Goal: Check status: Verify the current state of an ongoing process or item

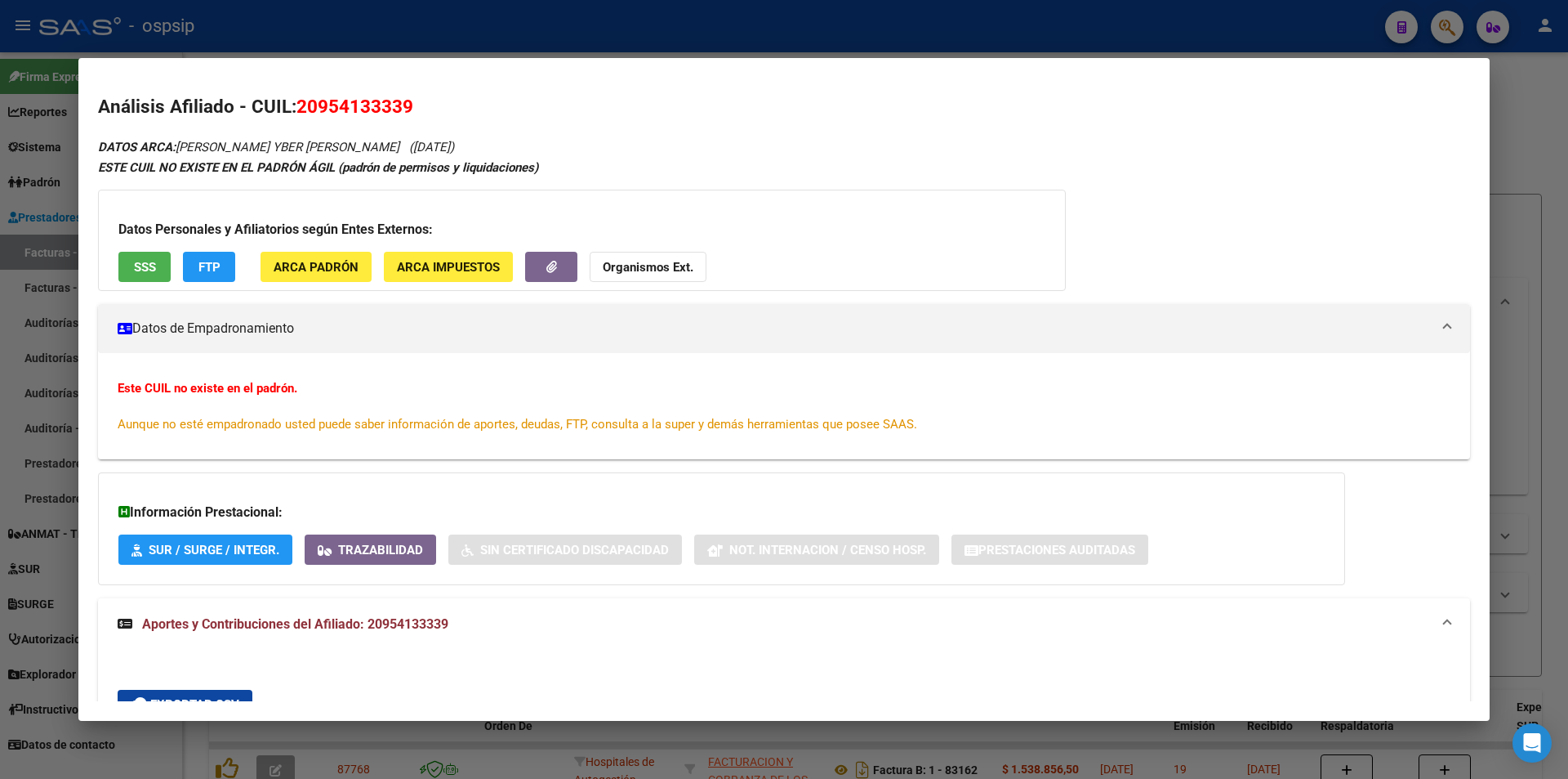
scroll to position [281, 0]
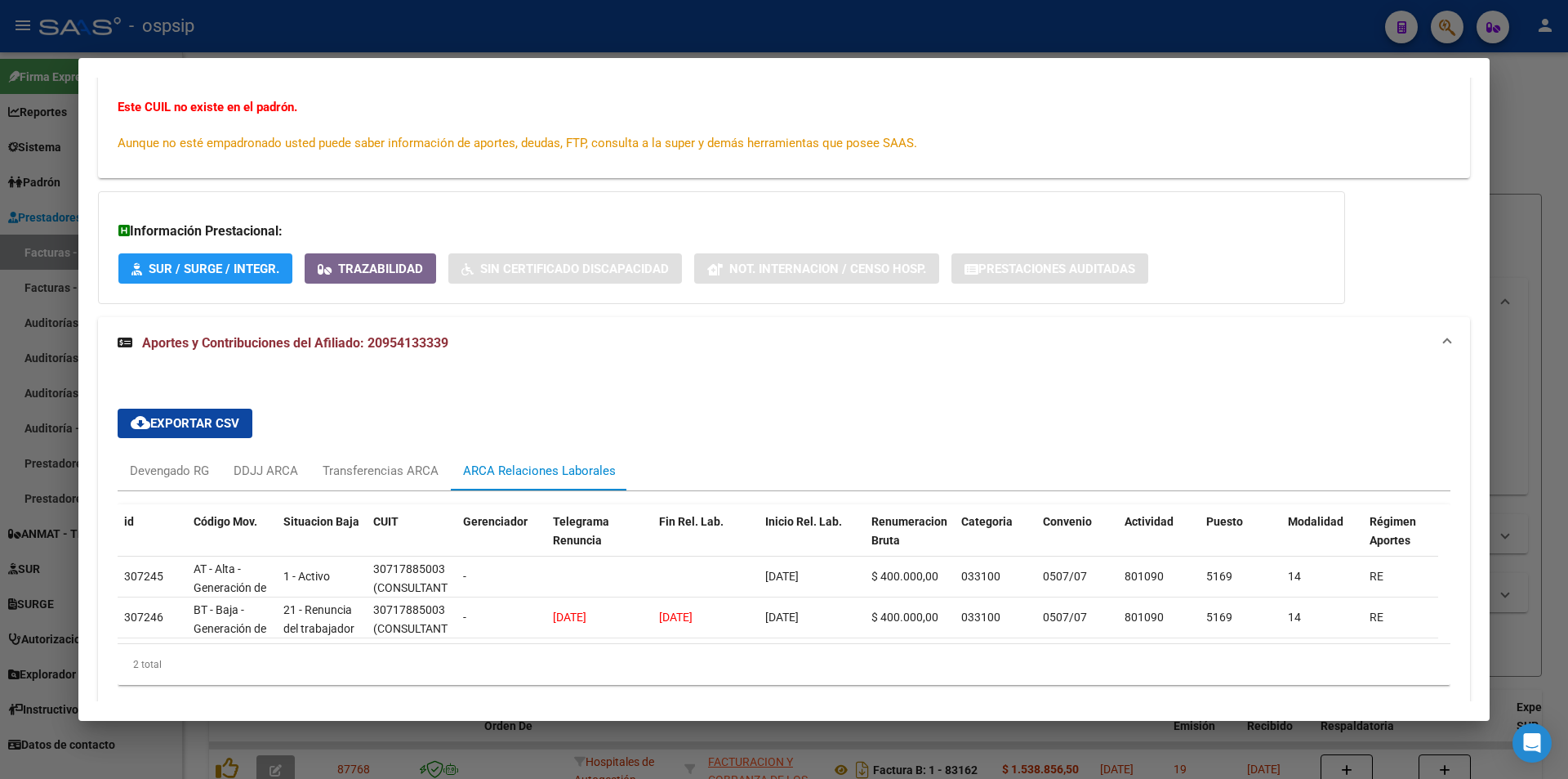
click at [400, 25] on div at bounding box center [784, 390] width 1568 height 779
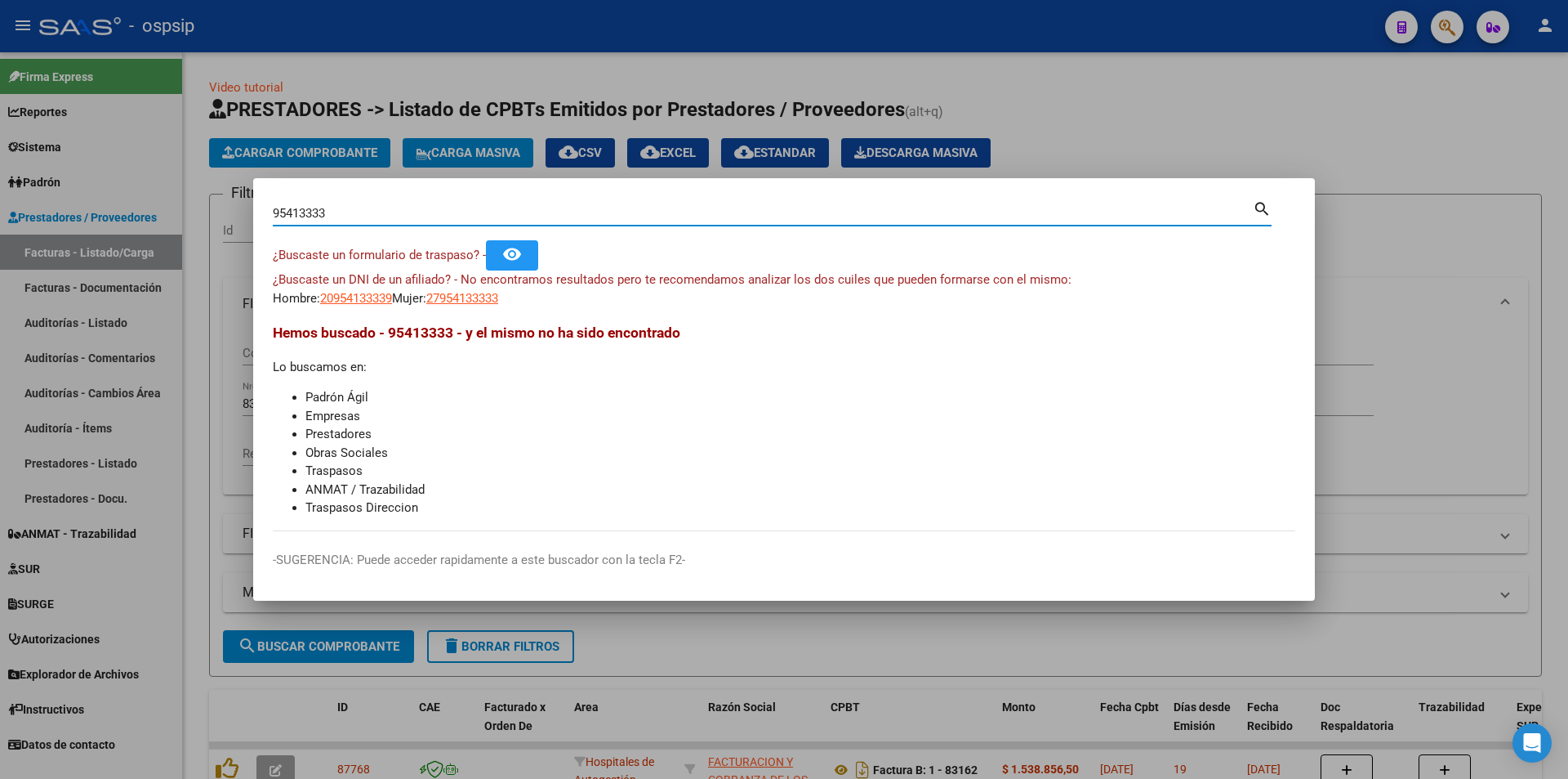
drag, startPoint x: 347, startPoint y: 215, endPoint x: 94, endPoint y: 219, distance: 253.0
click at [94, 219] on div "95413333 Buscar (apellido, dni, cuil, nro traspaso, cuit, obra social) search ¿…" at bounding box center [784, 390] width 1568 height 779
type input "22651145"
click at [363, 302] on span "20226511459" at bounding box center [356, 298] width 72 height 15
type textarea "20226511459"
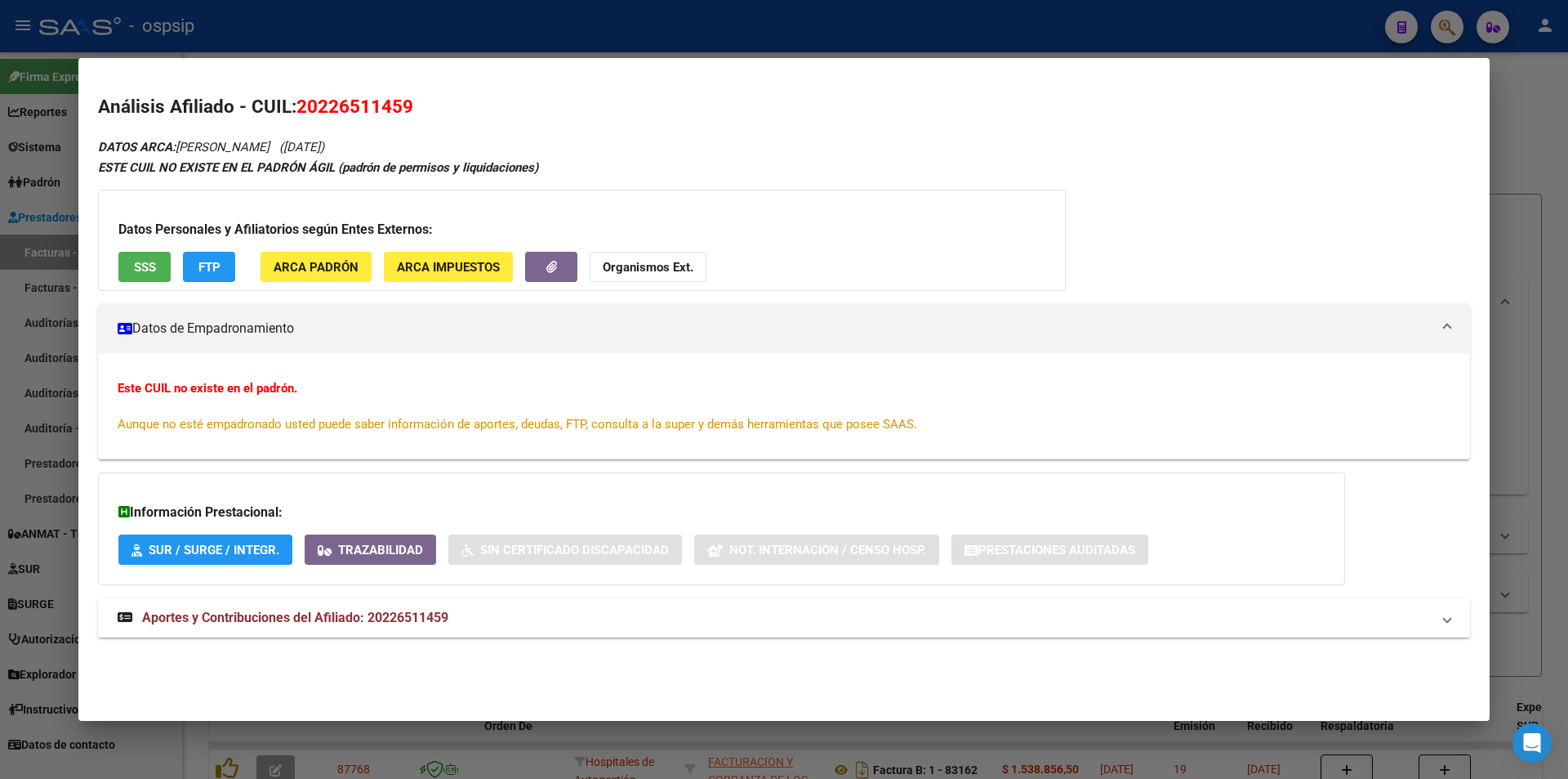
click at [262, 630] on mat-expansion-panel-header "Aportes y Contribuciones del Afiliado: 20226511459" at bounding box center [784, 618] width 1372 height 40
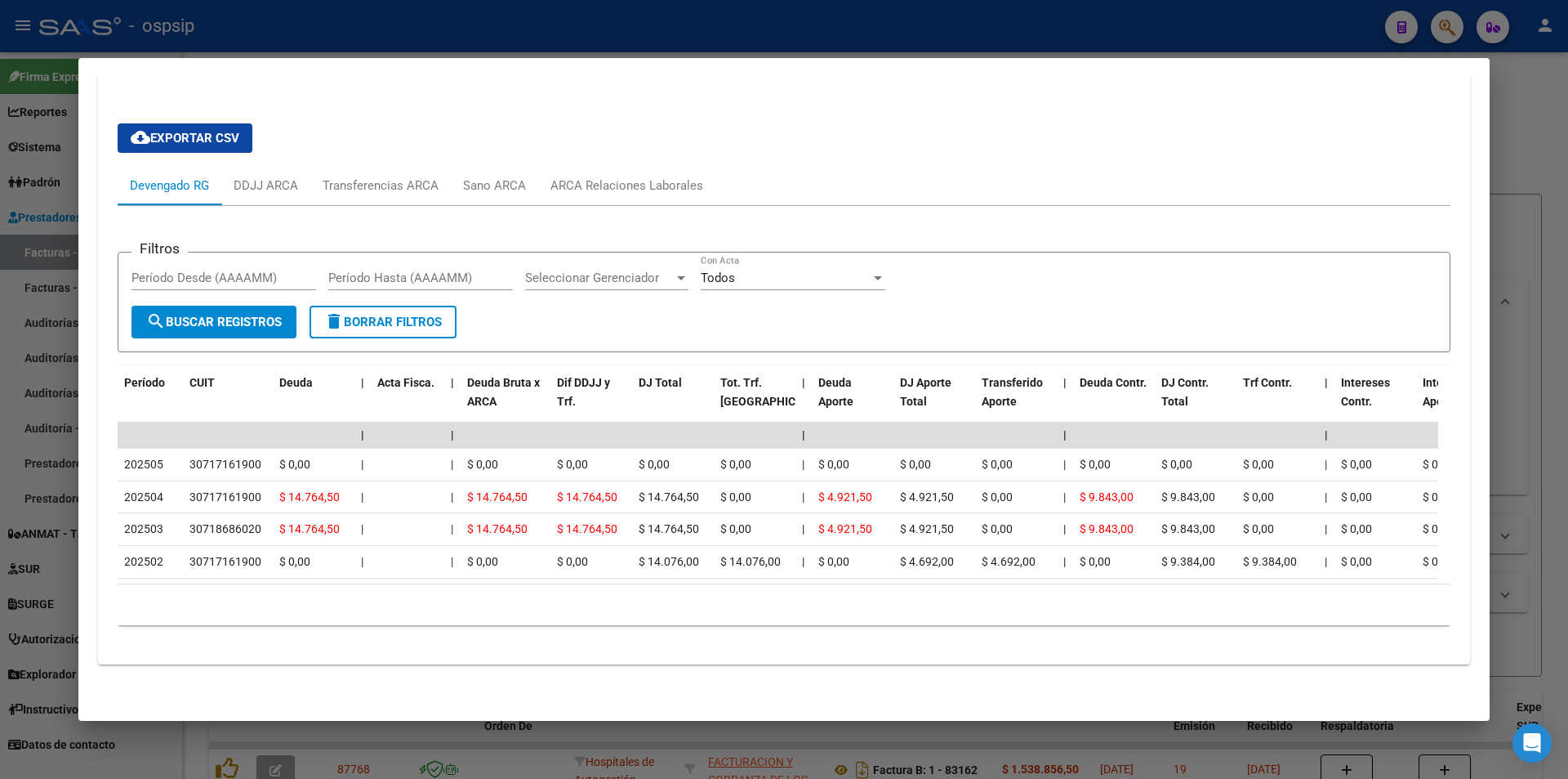
scroll to position [582, 0]
click at [645, 177] on div "ARCA Relaciones Laborales" at bounding box center [626, 186] width 153 height 18
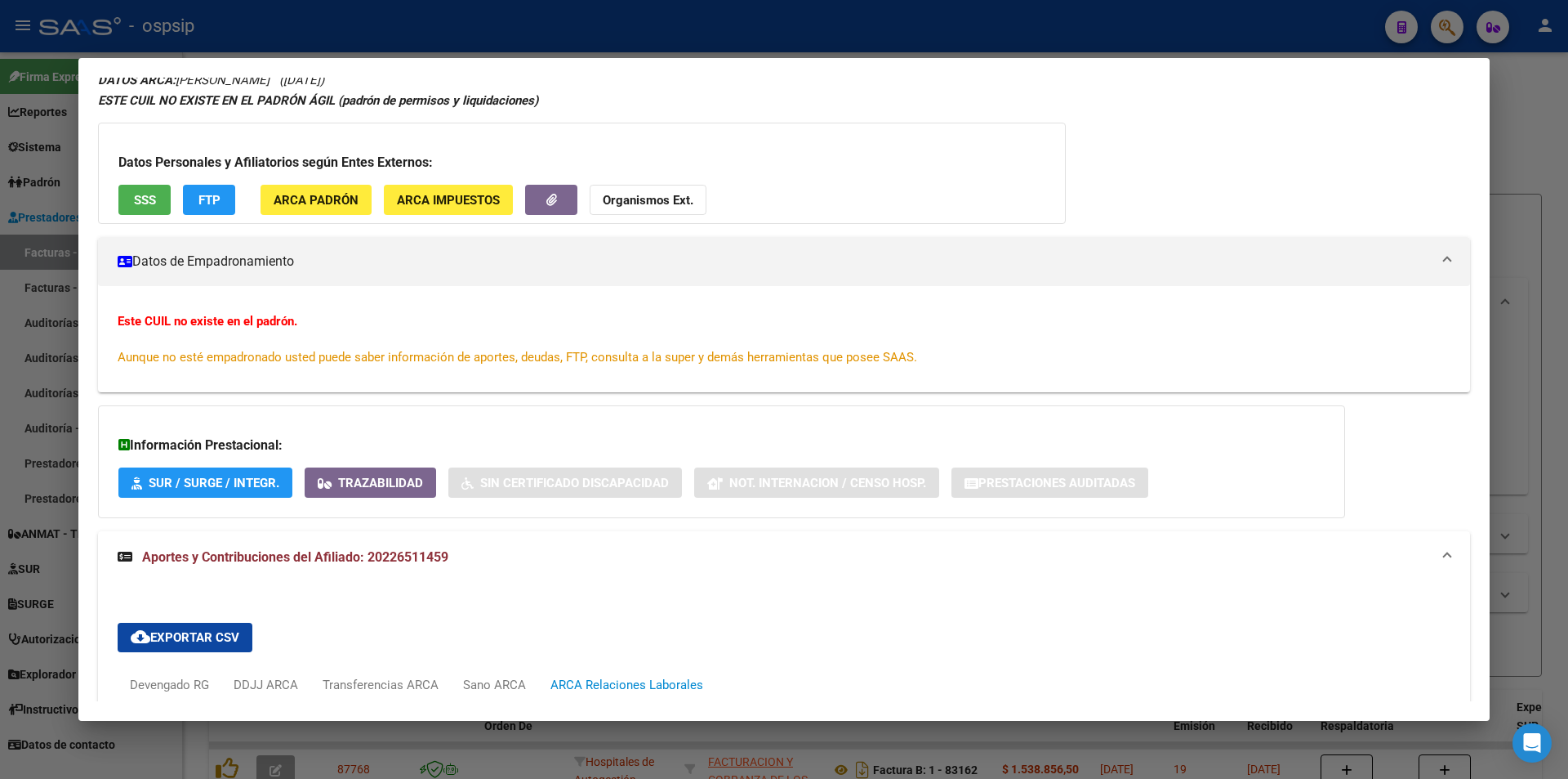
scroll to position [0, 0]
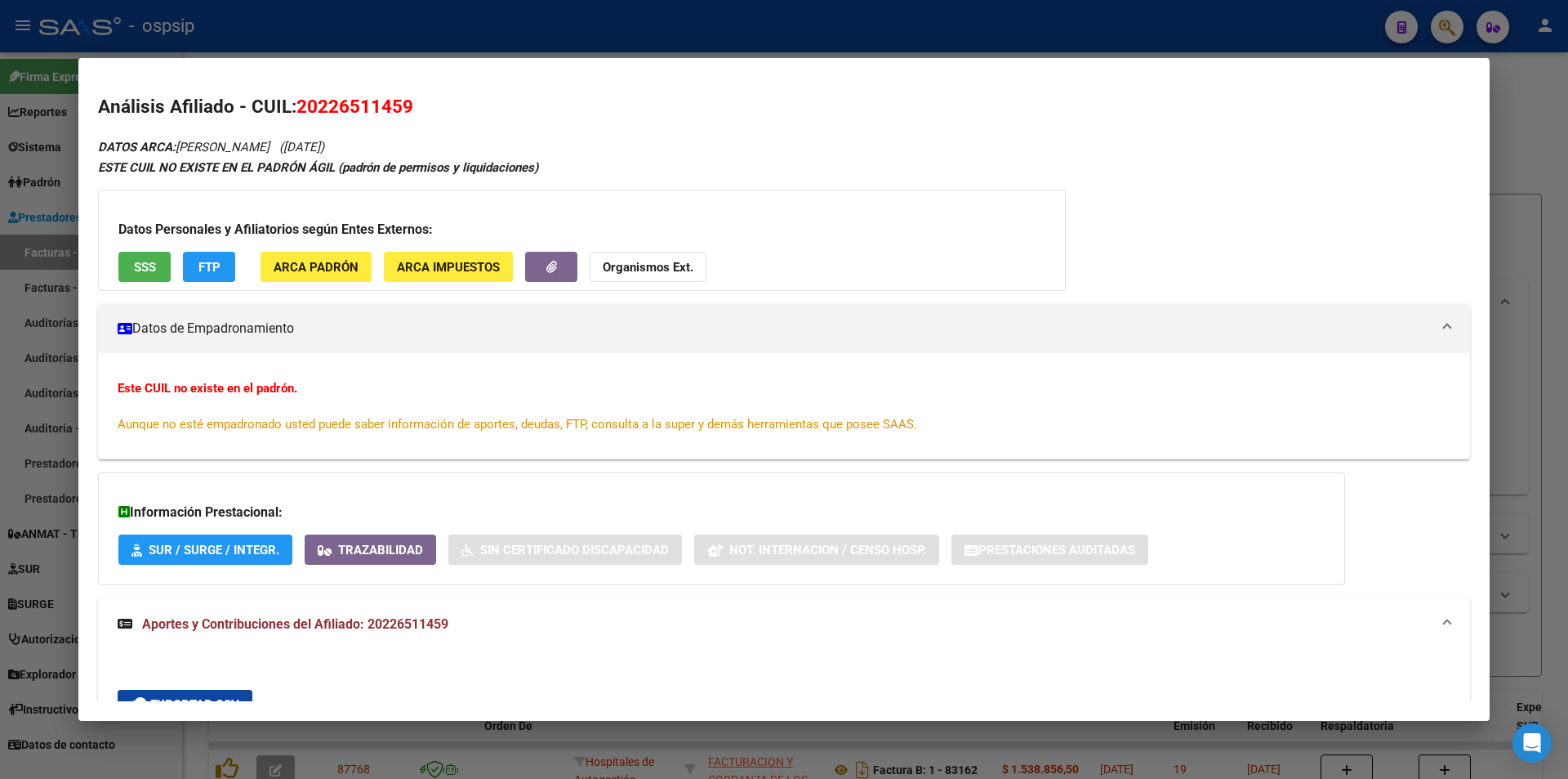
click at [134, 269] on span "SSS" at bounding box center [145, 267] width 22 height 15
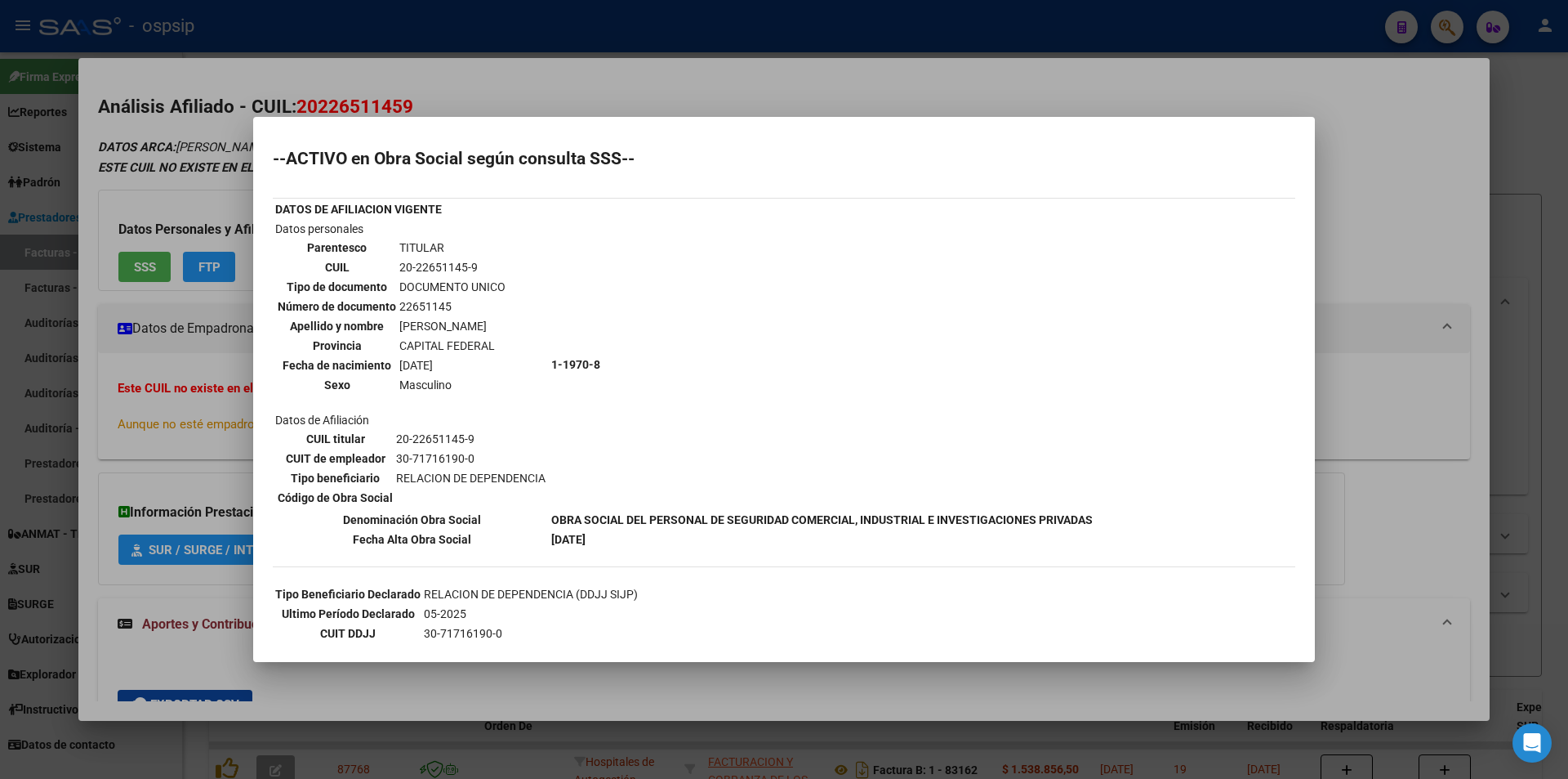
click at [931, 75] on div at bounding box center [784, 390] width 1568 height 779
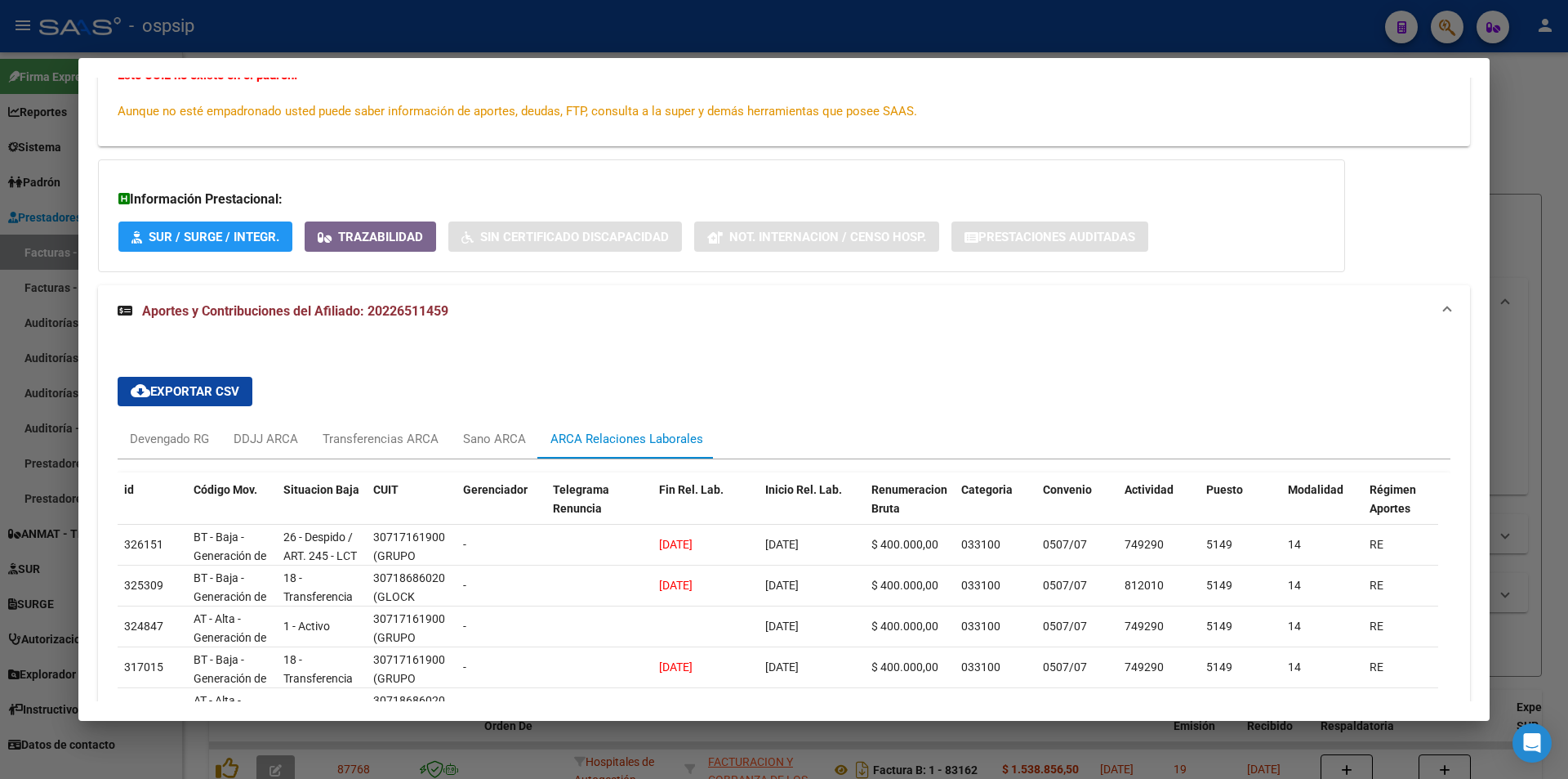
scroll to position [327, 0]
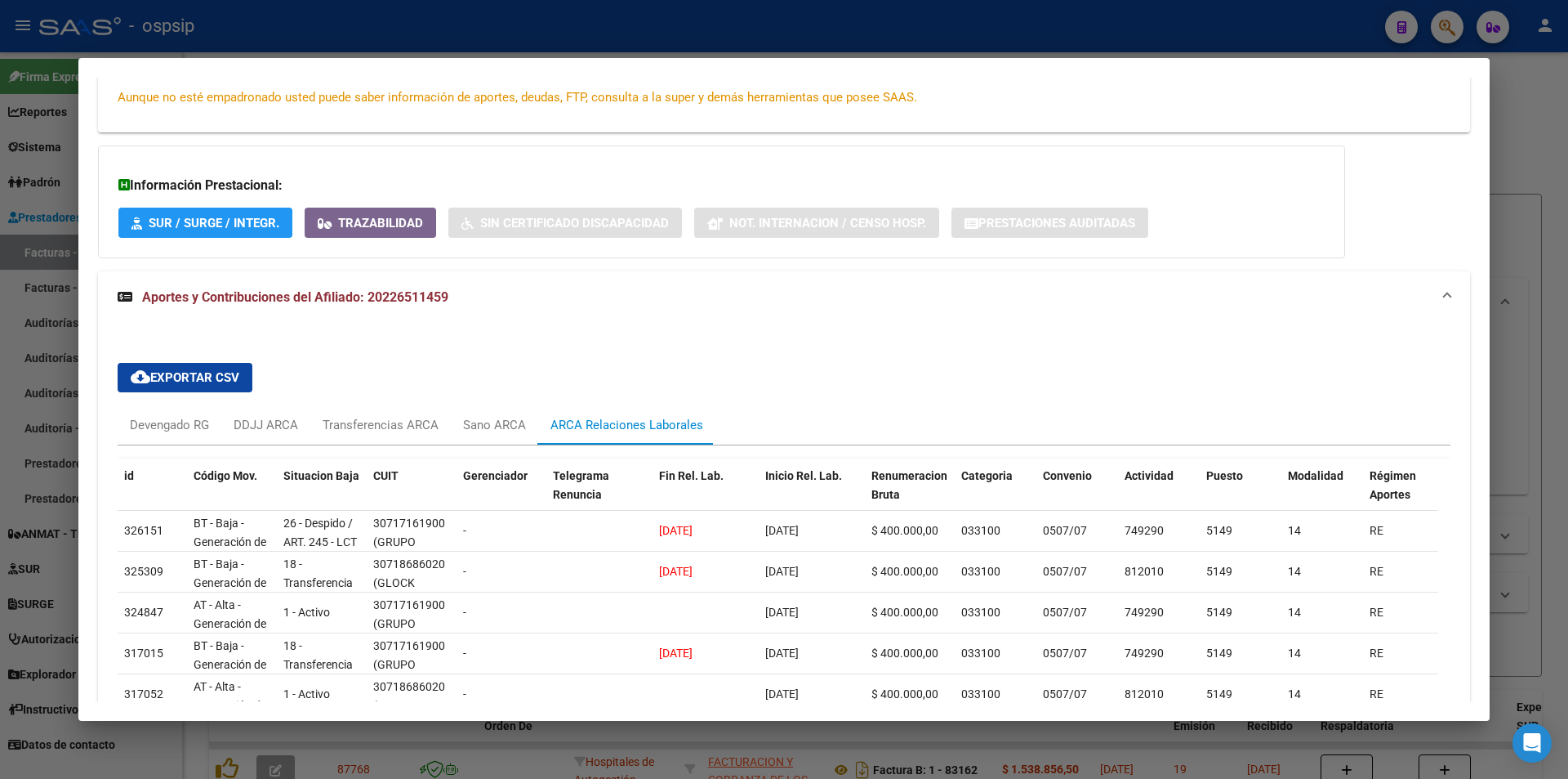
drag, startPoint x: 48, startPoint y: 75, endPoint x: 76, endPoint y: 72, distance: 28.2
drag, startPoint x: 76, startPoint y: 72, endPoint x: 645, endPoint y: 163, distance: 576.2
click at [645, 163] on div "Información Prestacional: SUR / SURGE / INTEGR. Trazabilidad Sin Certificado Di…" at bounding box center [721, 202] width 1247 height 113
click at [908, 15] on div at bounding box center [784, 390] width 1568 height 779
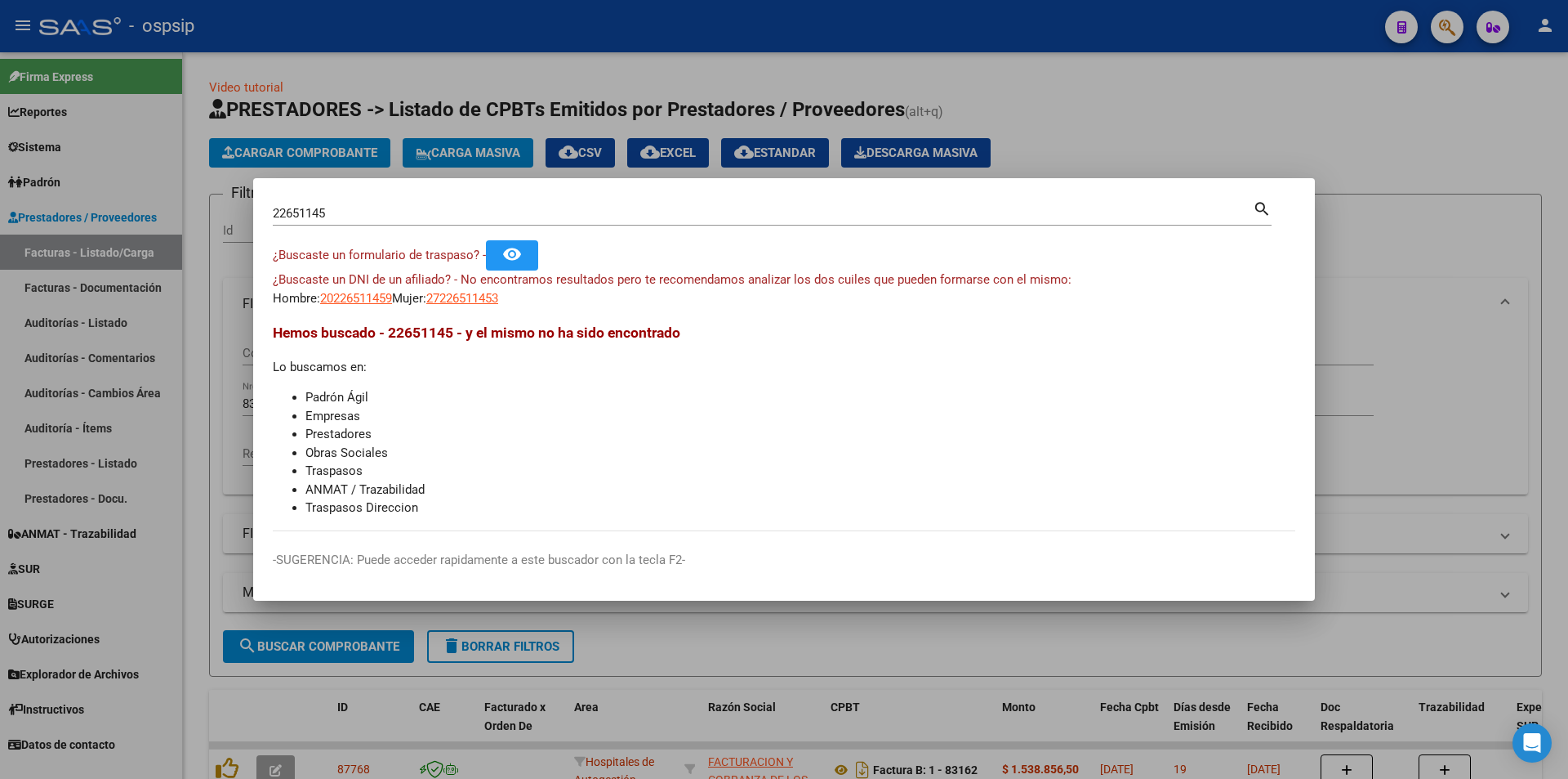
click at [908, 15] on div at bounding box center [784, 390] width 1568 height 779
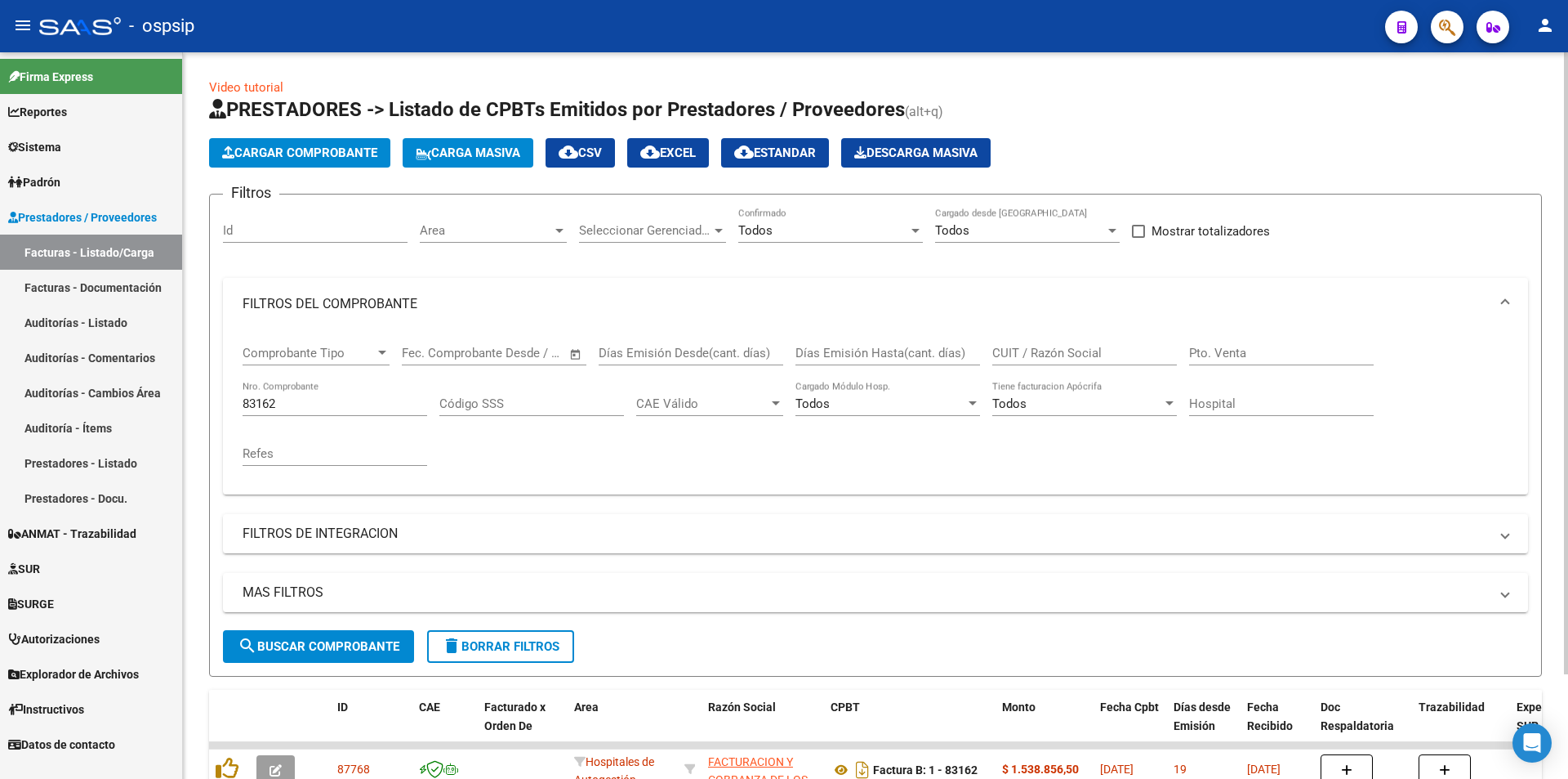
scroll to position [82, 0]
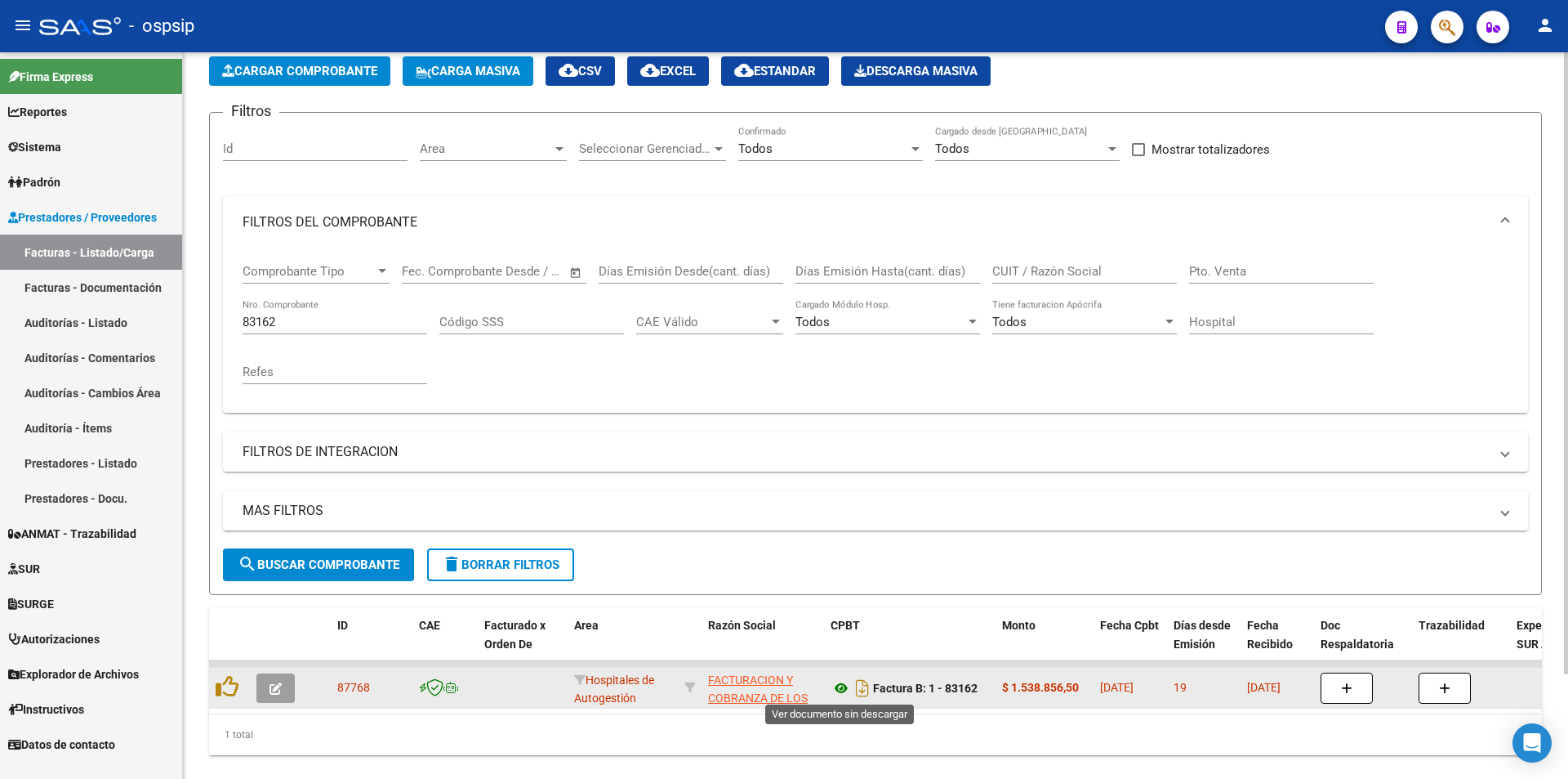
click at [834, 689] on icon at bounding box center [841, 688] width 21 height 20
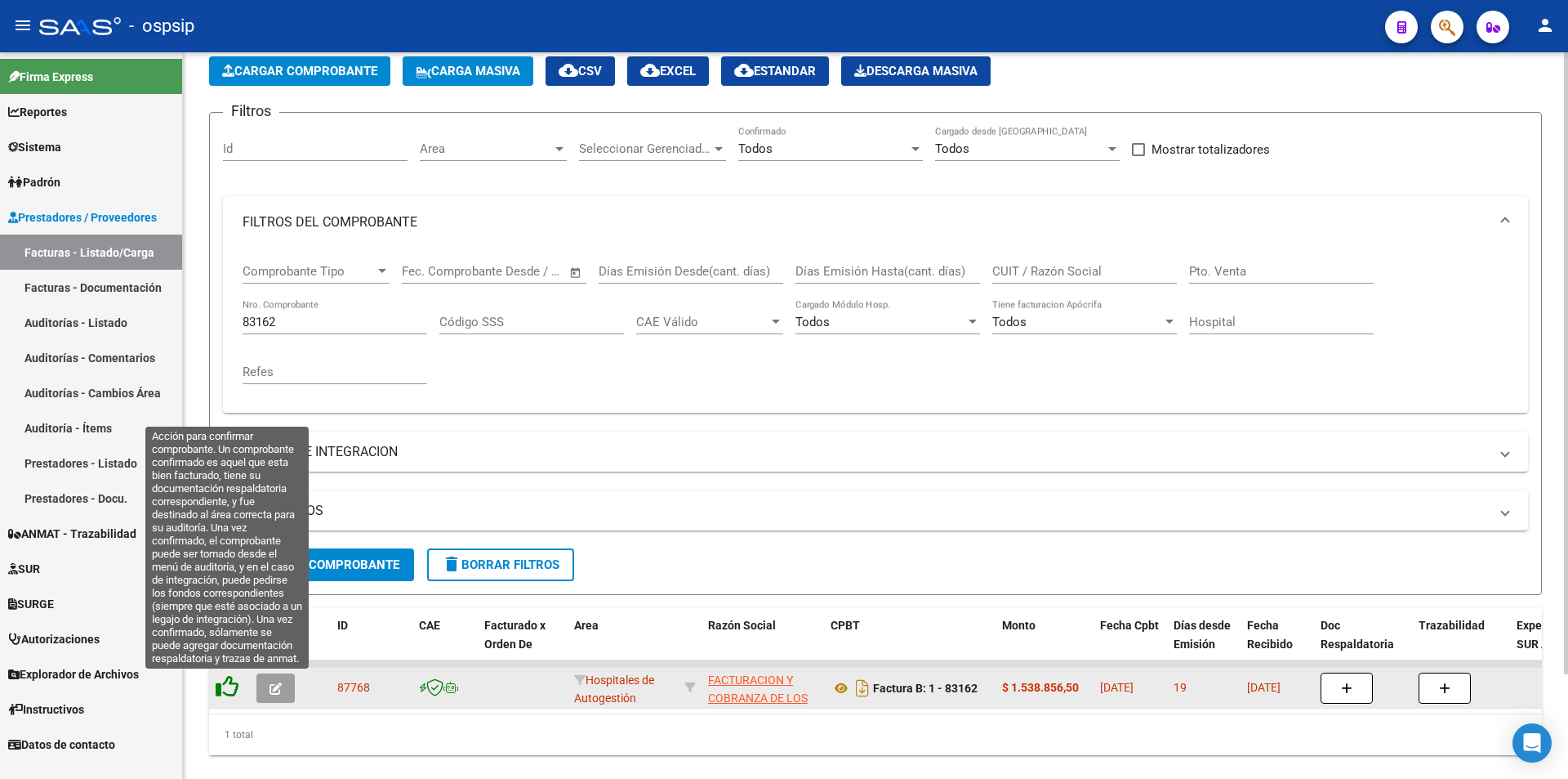
click at [225, 687] on icon at bounding box center [226, 686] width 23 height 23
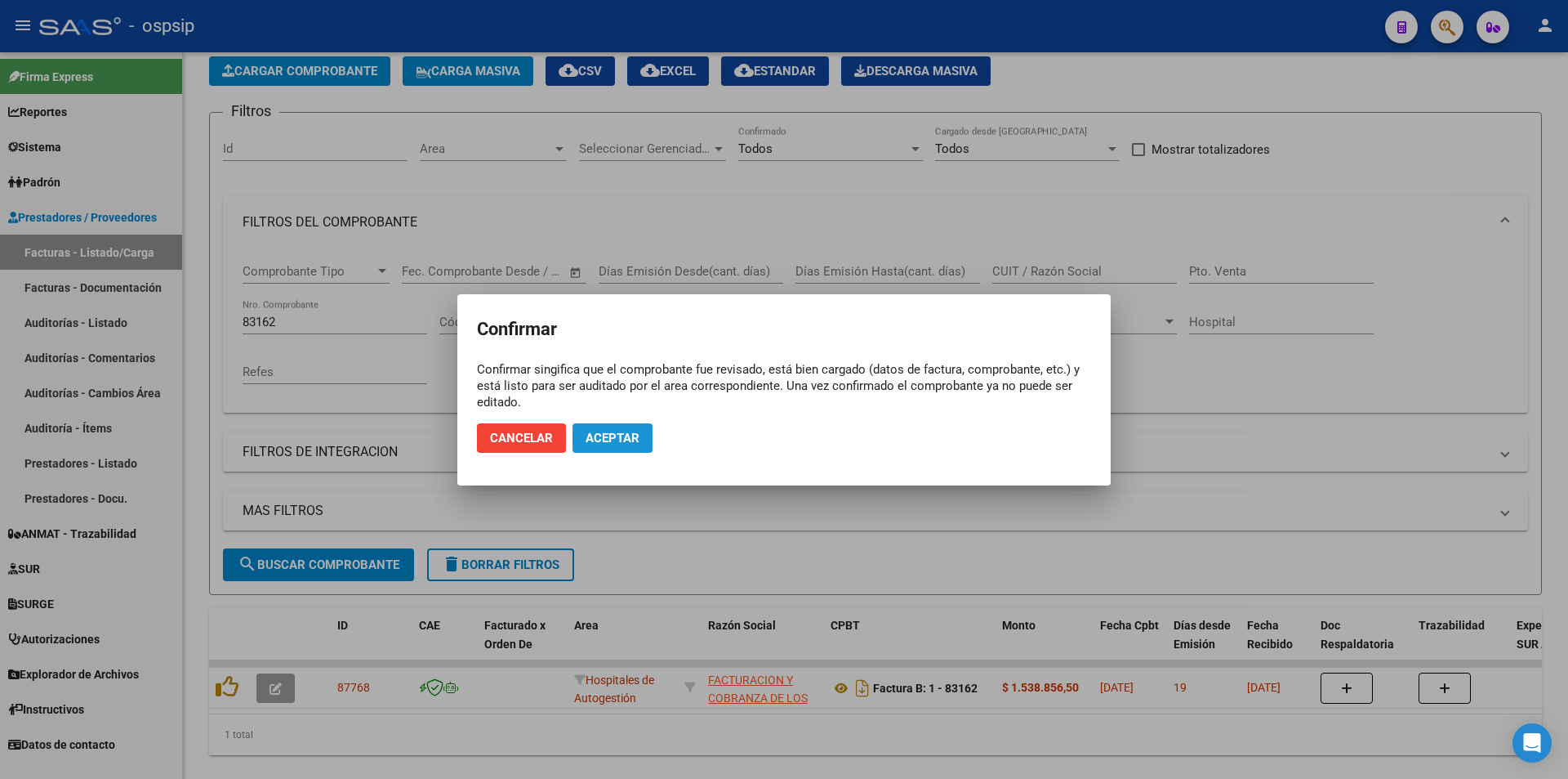
click at [619, 432] on span "Aceptar" at bounding box center [613, 438] width 54 height 15
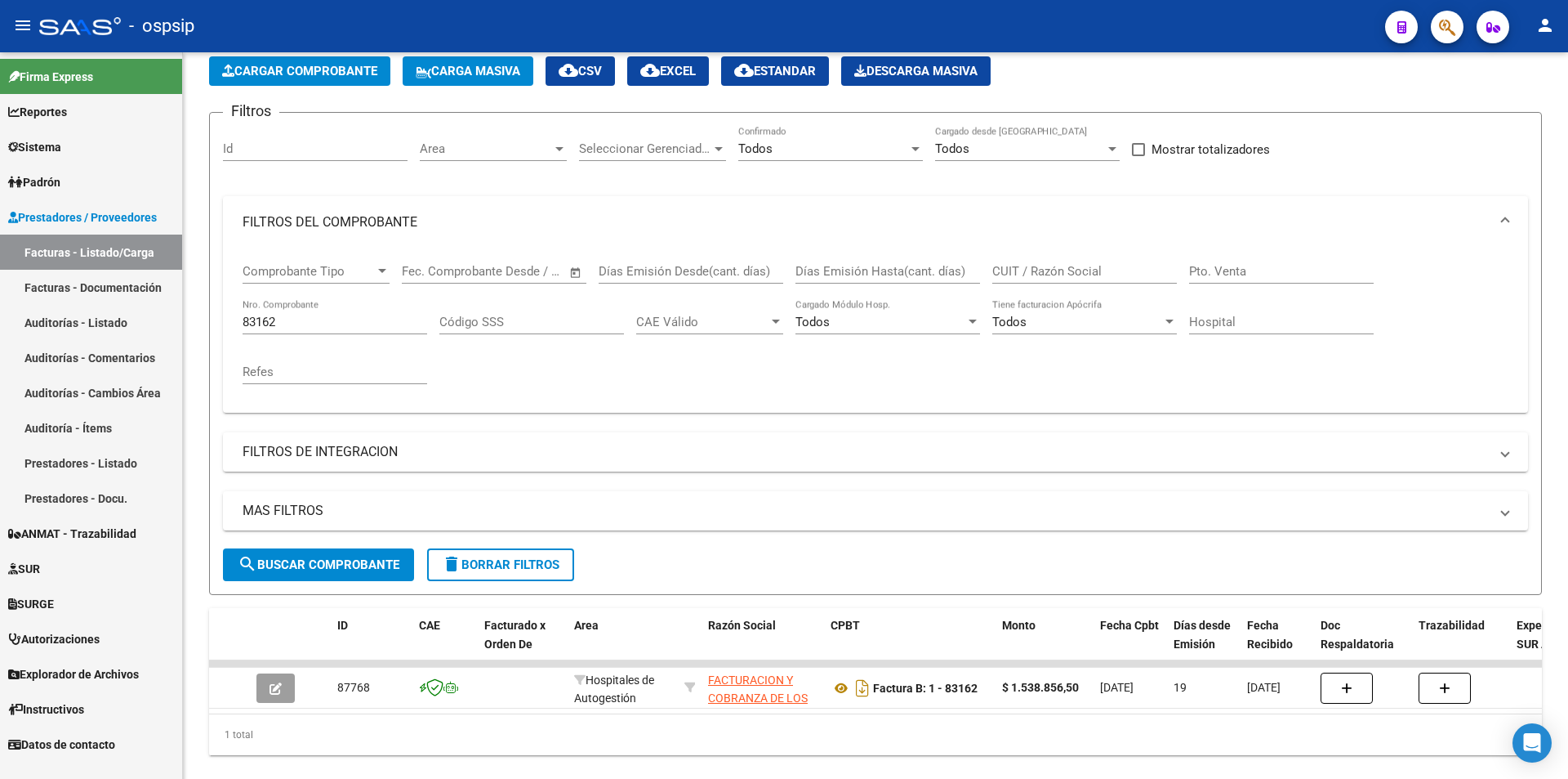
drag, startPoint x: 308, startPoint y: 317, endPoint x: 0, endPoint y: 299, distance: 308.5
click at [0, 299] on mat-sidenav-container "Firma Express Reportes Egresos Devengados Auditorías x Área Auditorías x Usuari…" at bounding box center [784, 415] width 1568 height 727
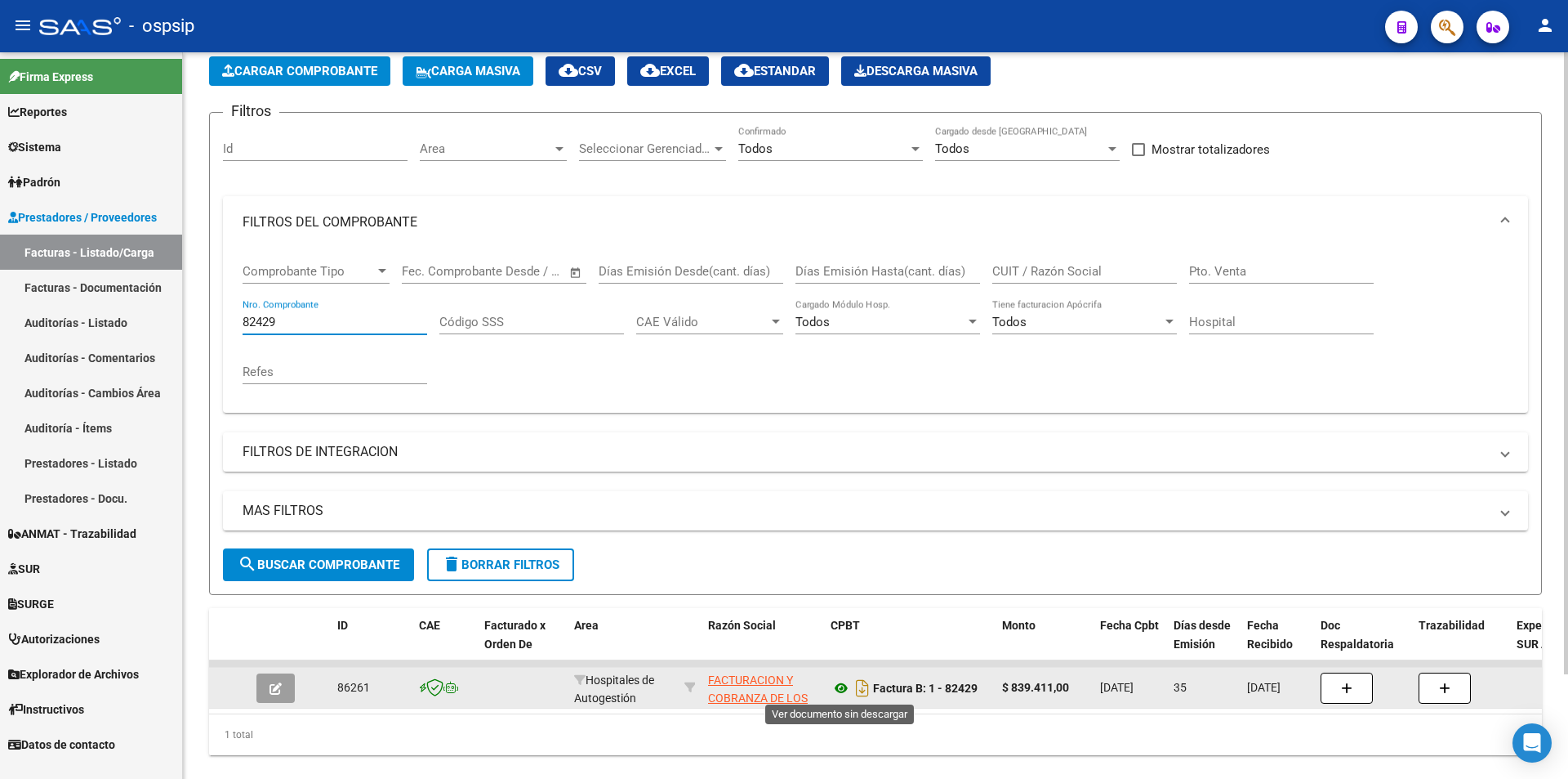
type input "82429"
click at [840, 686] on icon at bounding box center [841, 688] width 21 height 20
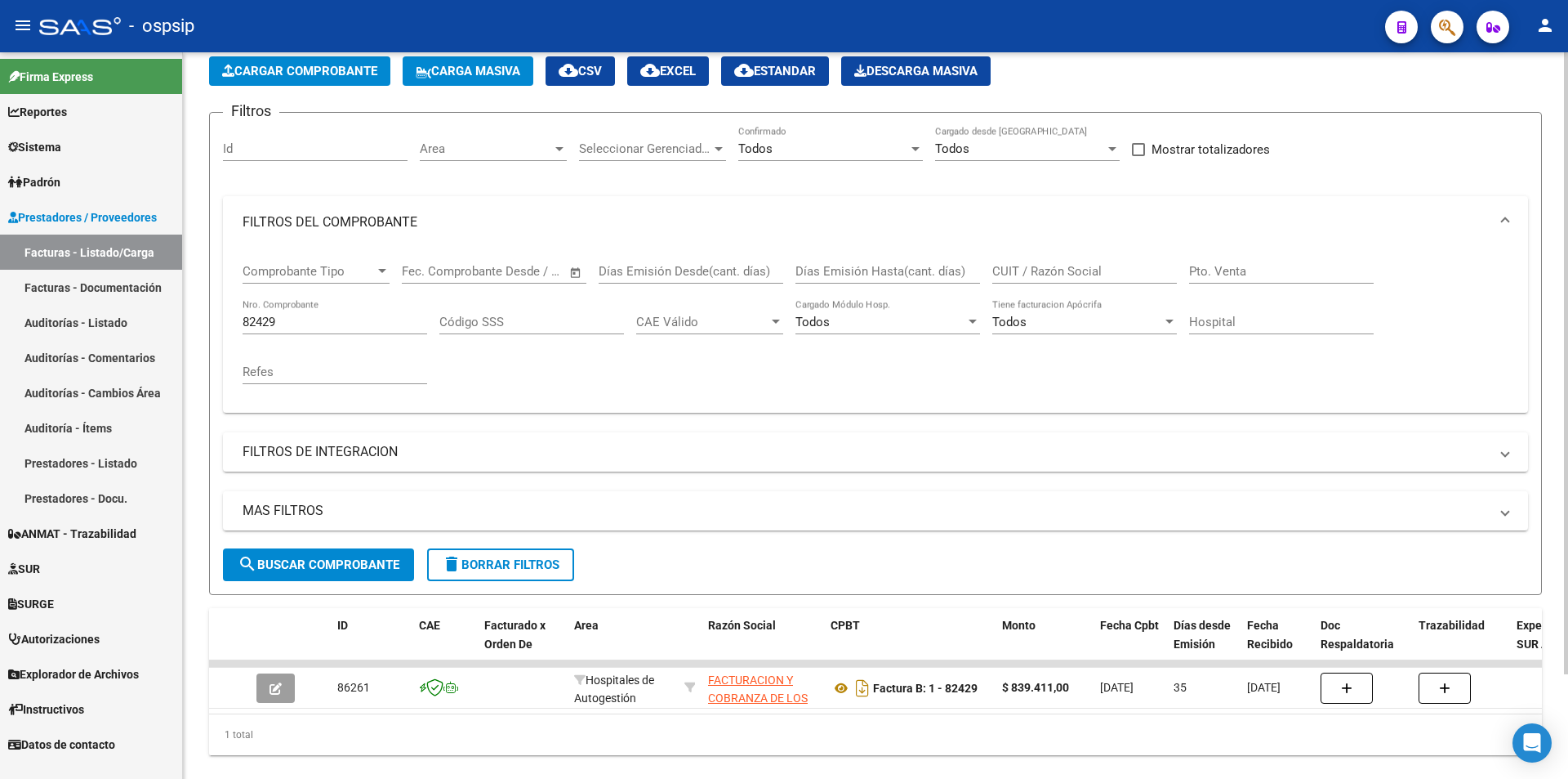
scroll to position [0, 0]
